Goal: Information Seeking & Learning: Learn about a topic

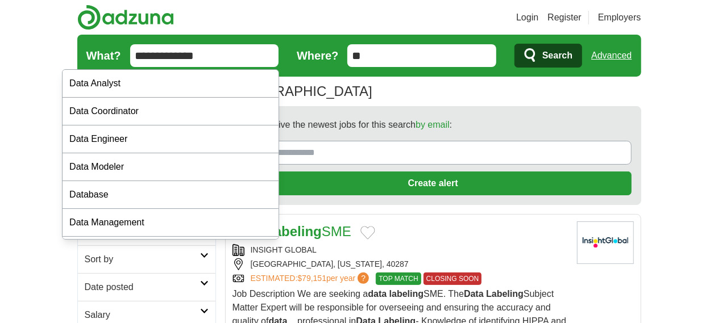
click at [130, 57] on input "**********" at bounding box center [204, 55] width 149 height 23
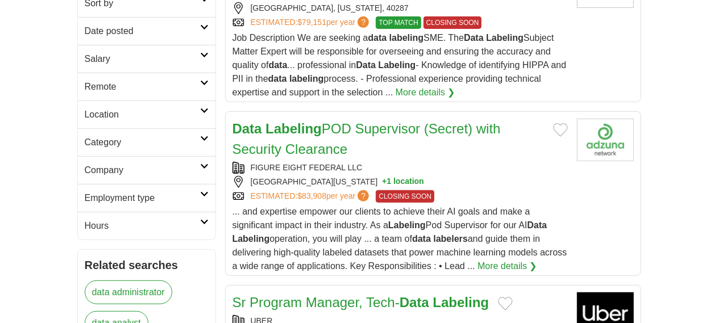
scroll to position [283, 0]
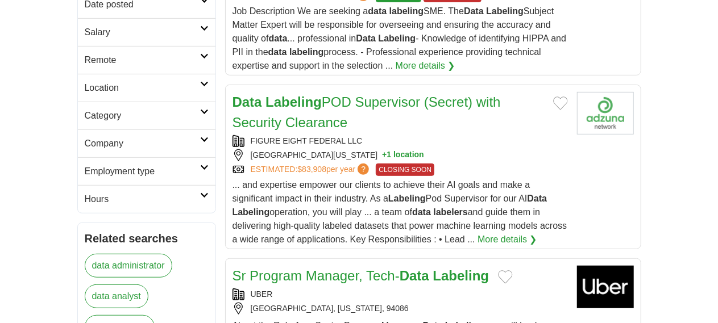
type input "**********"
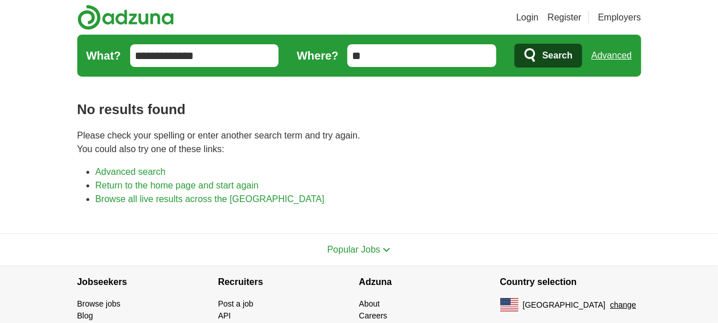
click at [179, 46] on input "**********" at bounding box center [204, 55] width 149 height 23
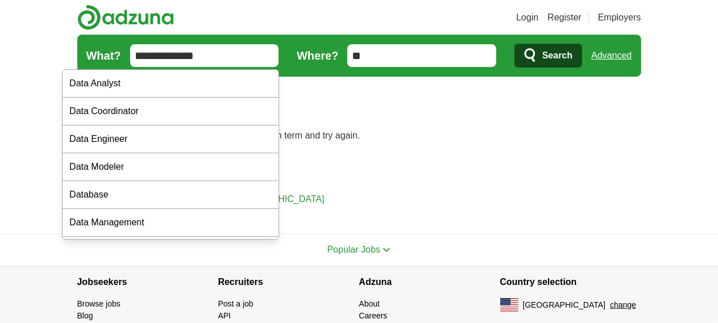
click at [514, 44] on button "Search" at bounding box center [548, 56] width 68 height 24
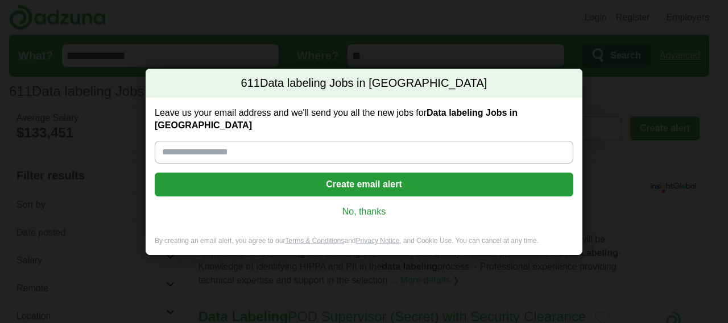
click at [361, 198] on div "Leave us your email address and we'll send you all the new jobs for Data labeli…" at bounding box center [364, 167] width 437 height 139
click at [361, 206] on link "No, thanks" at bounding box center [364, 212] width 400 height 13
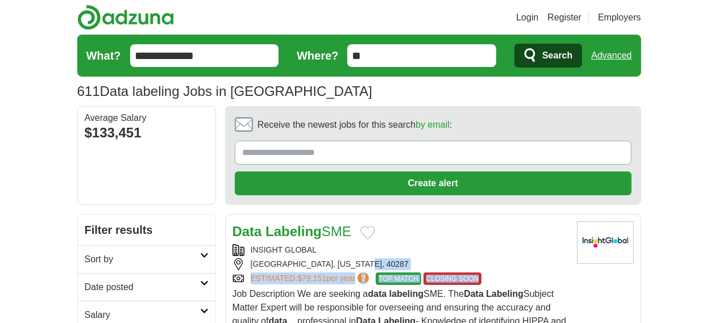
drag, startPoint x: 361, startPoint y: 205, endPoint x: 533, endPoint y: 223, distance: 173.1
click at [533, 244] on div "INSIGHT GLOBAL LOUISVILLE, KENTUCKY, 40287 ESTIMATED: $79,151 per year ? TOP MA…" at bounding box center [400, 264] width 335 height 41
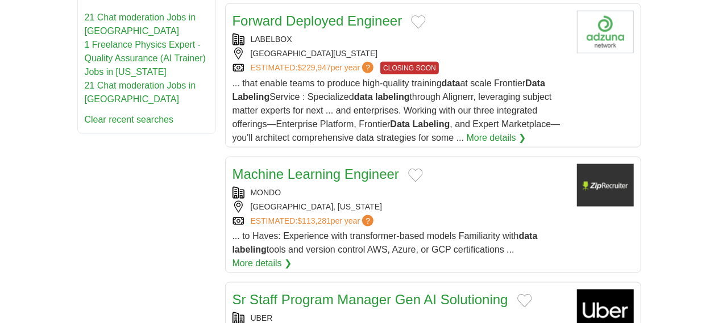
scroll to position [724, 0]
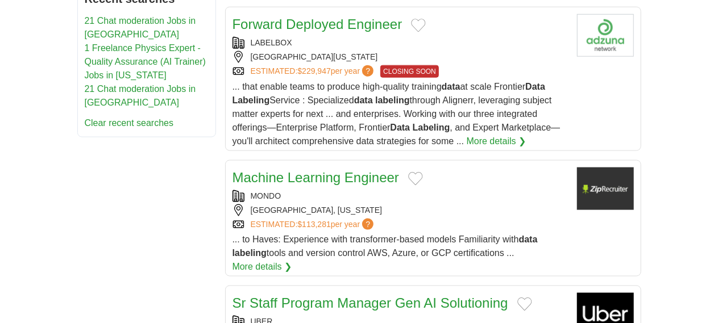
click at [368, 296] on link "Sr Staff Program Manager Gen AI Solutioning" at bounding box center [371, 303] width 276 height 15
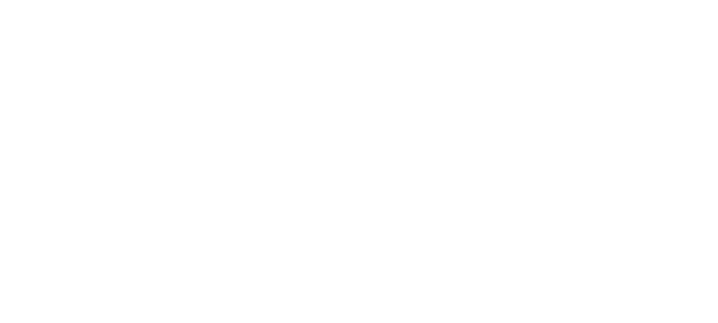
scroll to position [1995, 0]
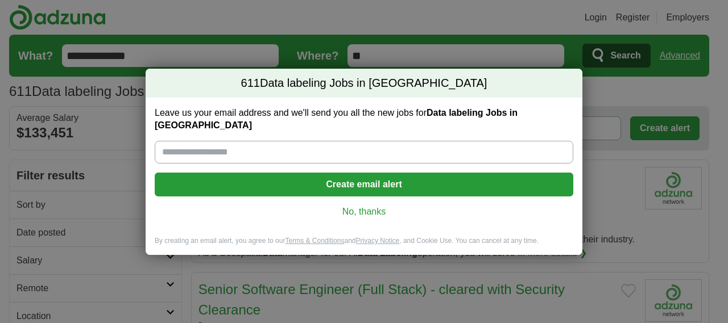
click at [363, 206] on link "No, thanks" at bounding box center [364, 212] width 400 height 13
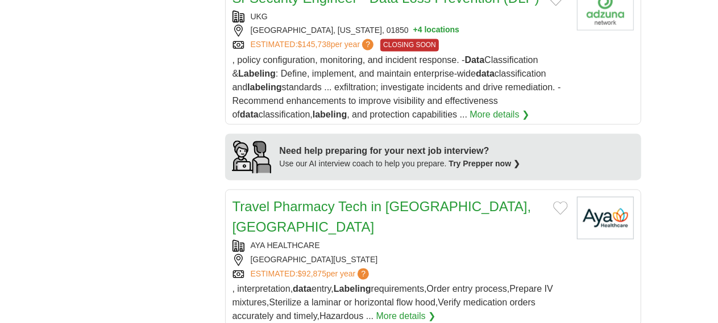
scroll to position [1068, 0]
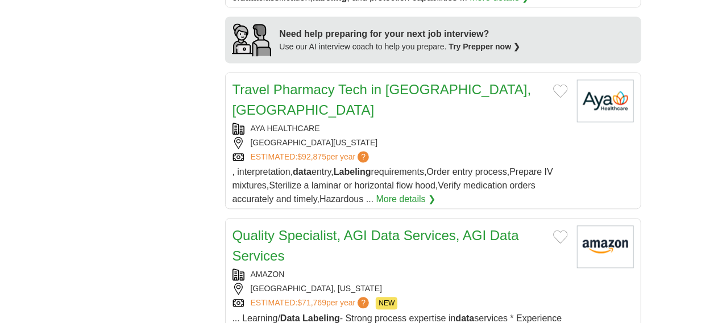
scroll to position [1189, 0]
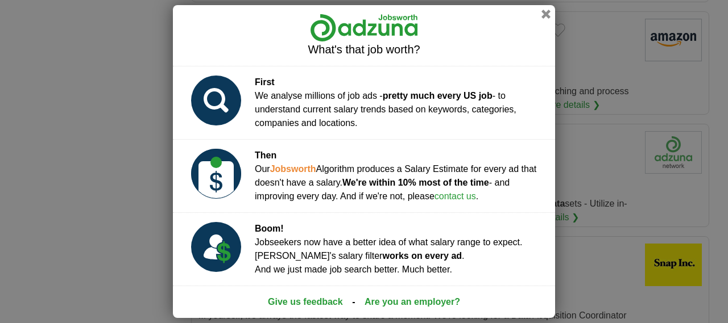
click at [333, 296] on link "Give us feedback" at bounding box center [305, 303] width 75 height 14
click at [333, 292] on div "Give us feedback - Are you an employer?" at bounding box center [364, 302] width 382 height 32
click at [543, 14] on button "button" at bounding box center [545, 14] width 13 height 13
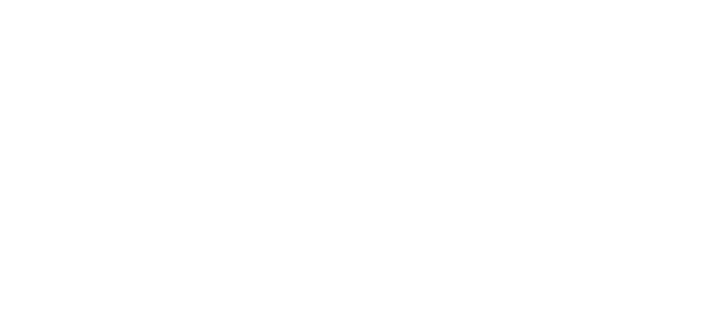
scroll to position [2199, 0]
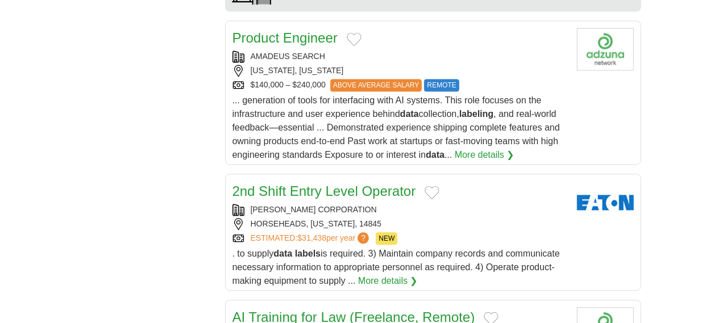
scroll to position [1236, 0]
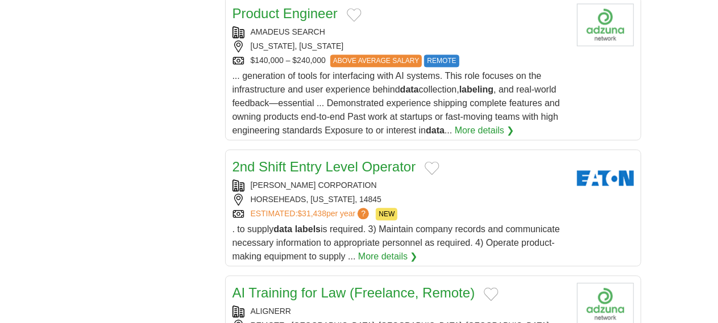
click at [389, 285] on link "AI Training for Law (Freelance, Remote)" at bounding box center [354, 292] width 243 height 15
